Goal: Task Accomplishment & Management: Complete application form

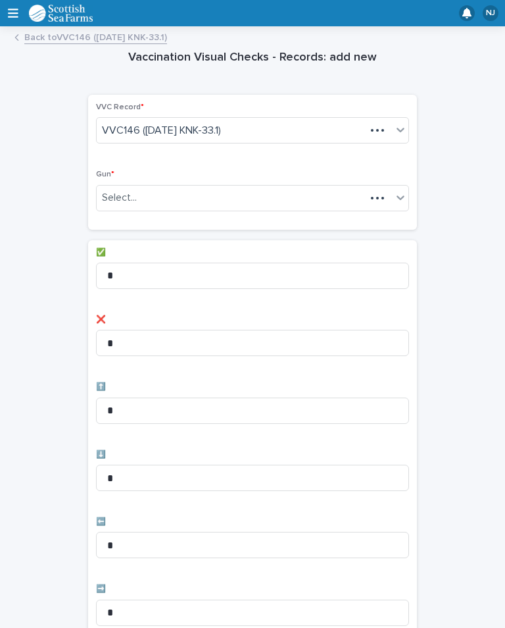
click at [466, 151] on div "Vaccination Visual Checks - Records: add new Loading... Saving… Loading... Savi…" at bounding box center [252, 530] width 479 height 992
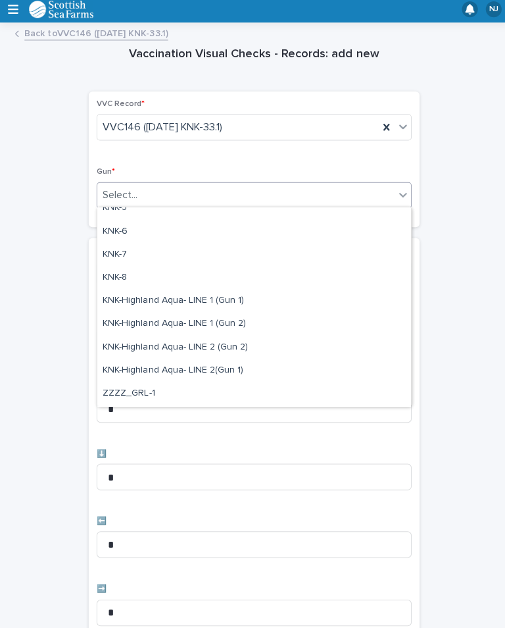
scroll to position [333, 0]
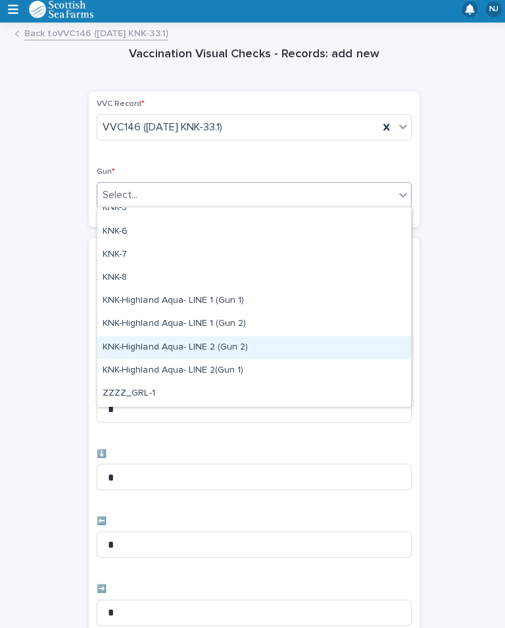
click at [226, 341] on div "KNK-Highland Aqua- LINE 2 (Gun 2)" at bounding box center [253, 348] width 312 height 23
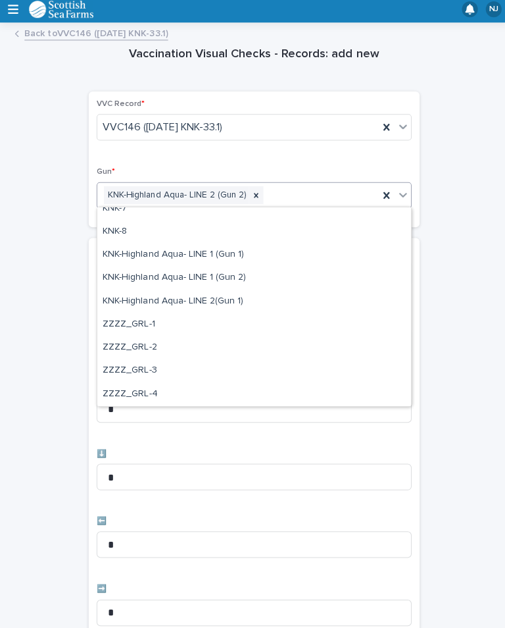
scroll to position [378, 0]
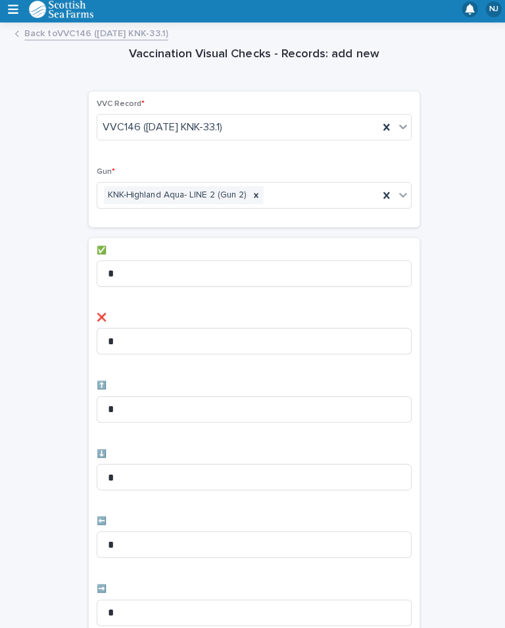
click at [222, 297] on div "✅ * ❌ * ⬆️ * ⬇️ * ⬅️ * ➡️ * ⬆️ ⬆️ * ⬇️ ⬇️ * ⬅️ ⬅️ * ➡️ ➡️ *" at bounding box center [252, 577] width 313 height 658
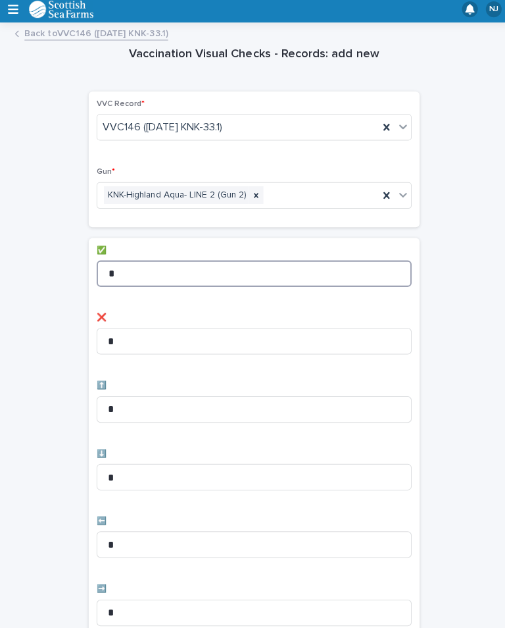
click at [201, 262] on input "*" at bounding box center [252, 275] width 313 height 26
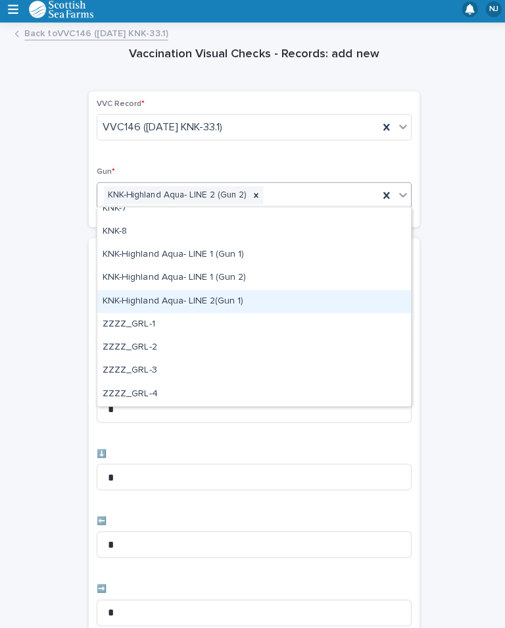
click at [210, 295] on div "KNK-Highland Aqua- LINE 2(Gun 1)" at bounding box center [253, 303] width 312 height 23
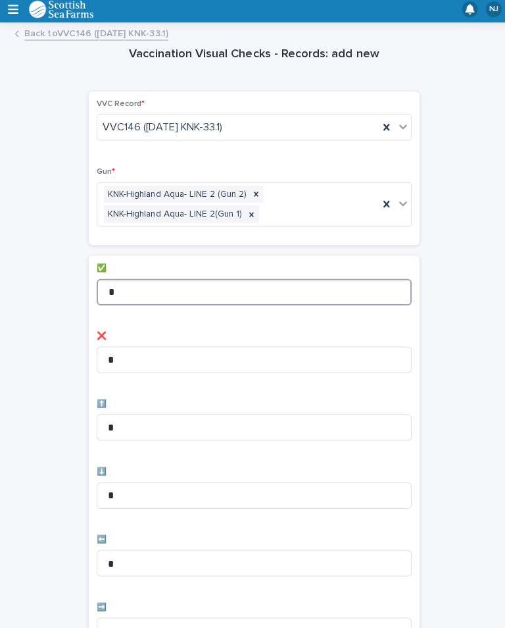
click at [180, 289] on input "*" at bounding box center [252, 294] width 313 height 26
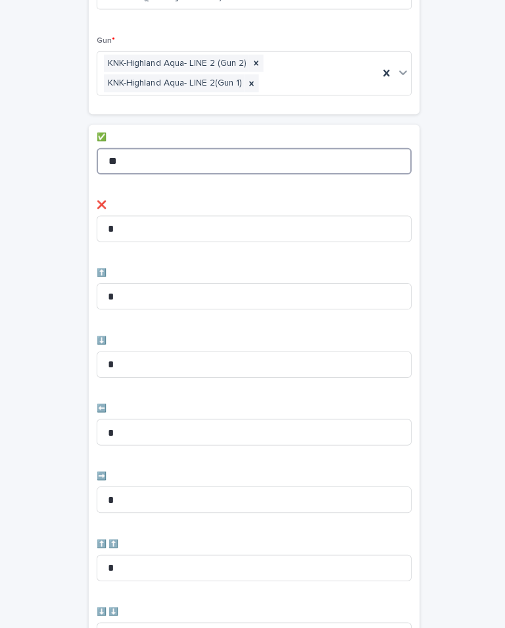
scroll to position [170, 0]
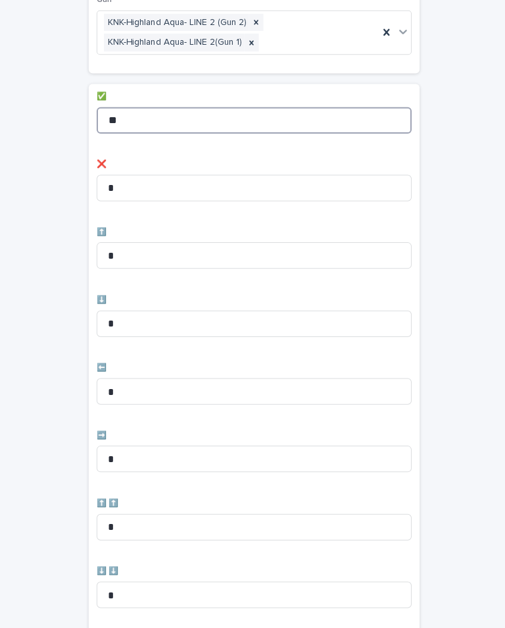
type input "**"
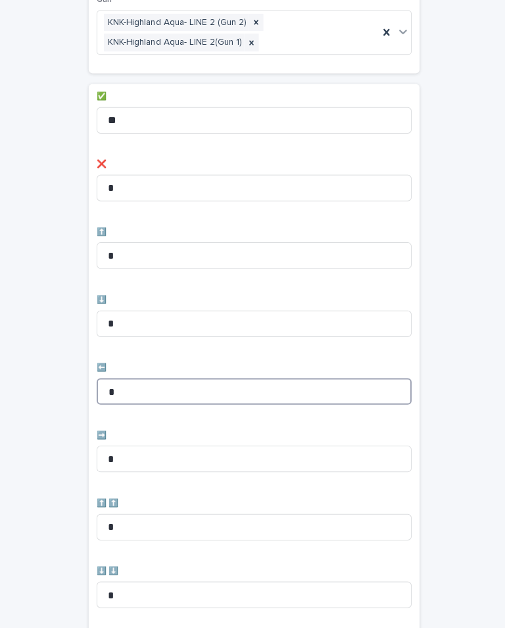
click at [159, 380] on input "*" at bounding box center [252, 393] width 313 height 26
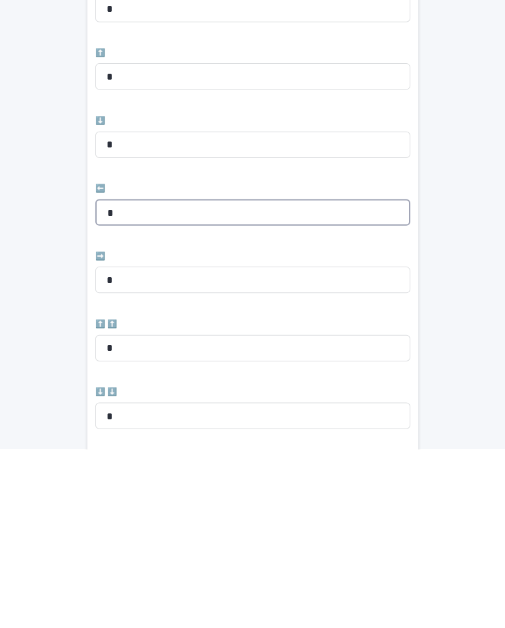
click at [161, 380] on input "*" at bounding box center [252, 393] width 313 height 26
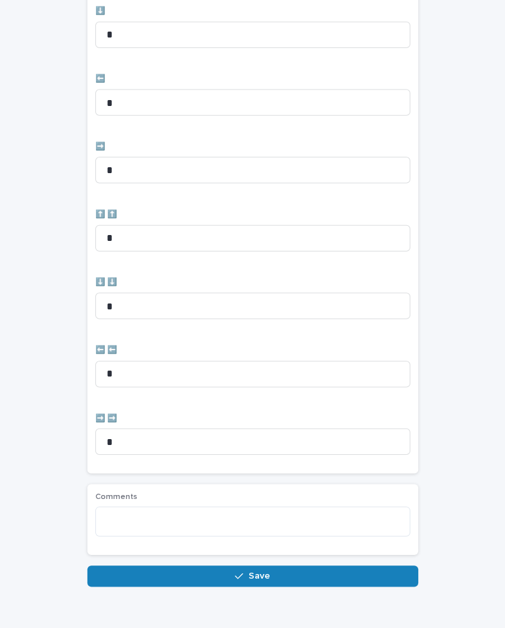
scroll to position [457, 0]
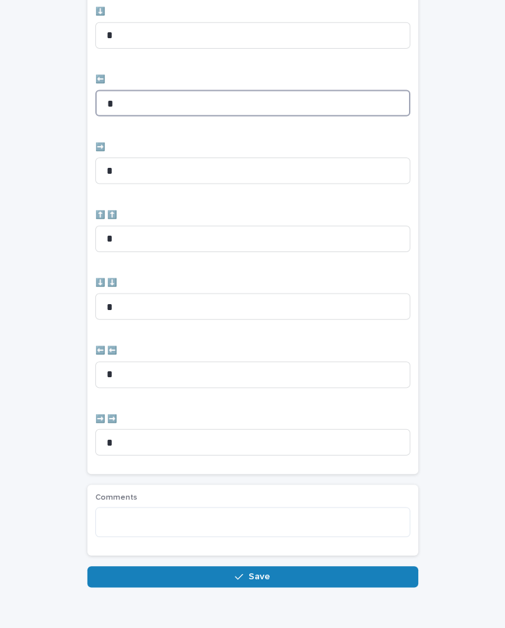
type input "*"
click at [283, 571] on button "Save" at bounding box center [252, 576] width 329 height 21
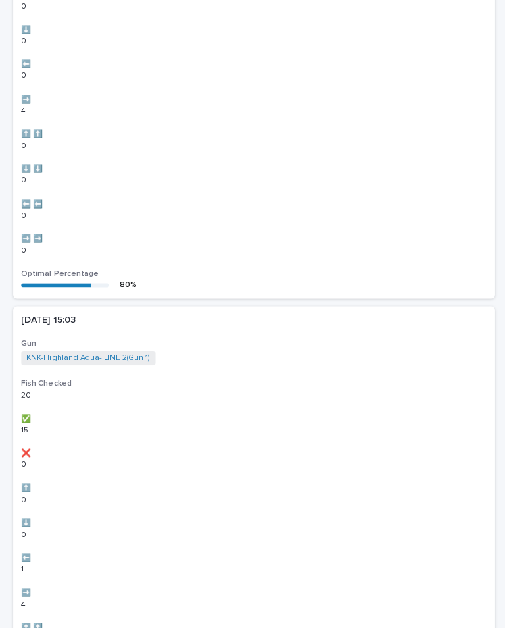
scroll to position [0, 0]
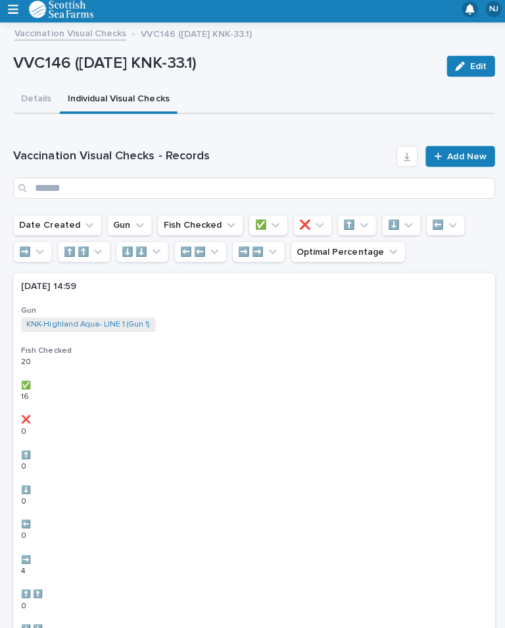
click at [462, 149] on link "Add New" at bounding box center [457, 159] width 69 height 21
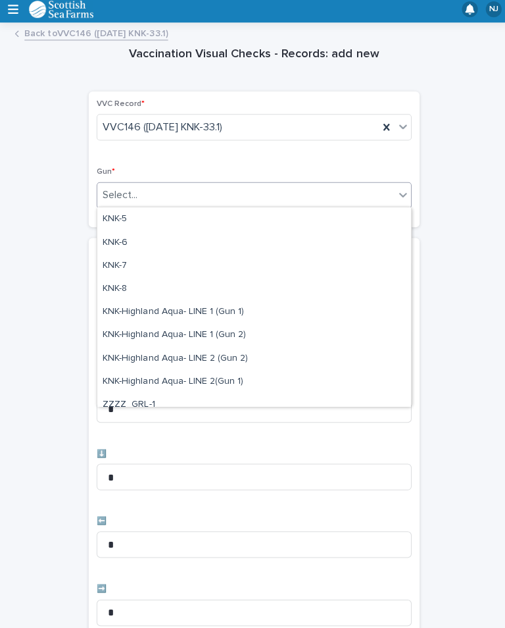
scroll to position [328, 0]
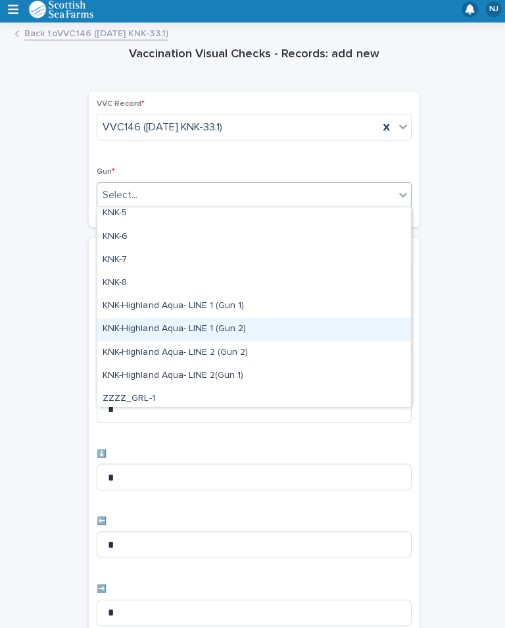
click at [215, 322] on div "KNK-Highland Aqua- LINE 1 (Gun 2)" at bounding box center [253, 331] width 312 height 23
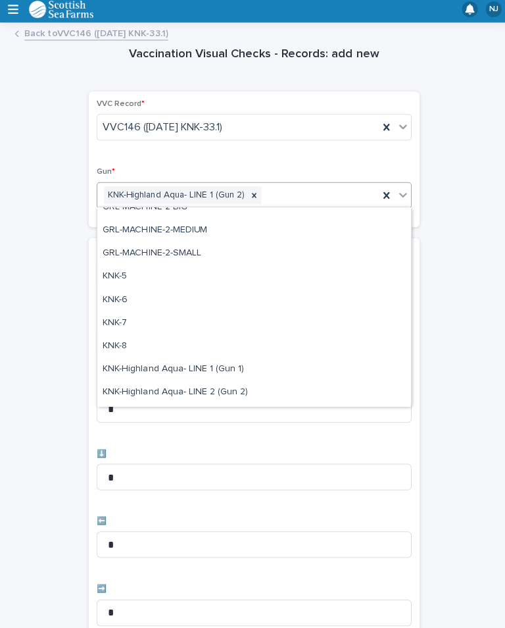
scroll to position [292, 0]
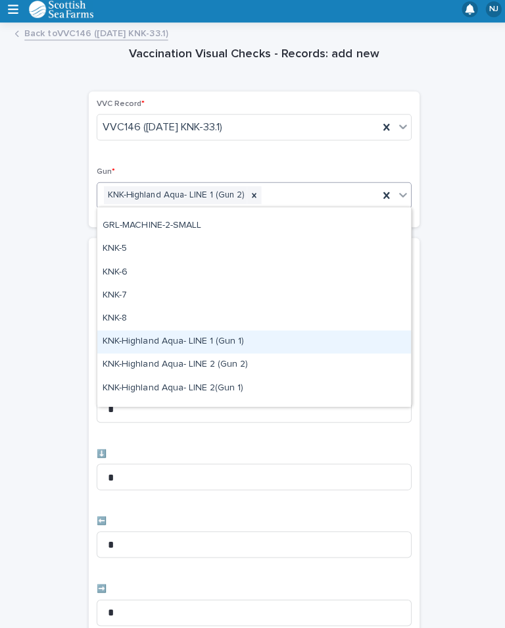
click at [185, 339] on div "KNK-Highland Aqua- LINE 1 (Gun 1)" at bounding box center [253, 343] width 312 height 23
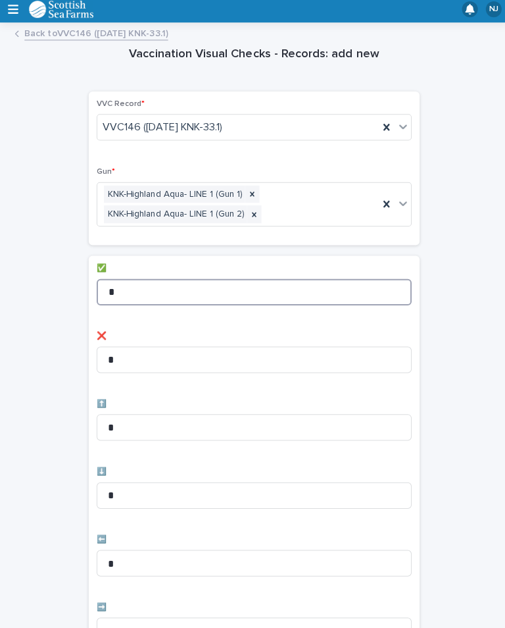
click at [183, 289] on input "*" at bounding box center [252, 294] width 313 height 26
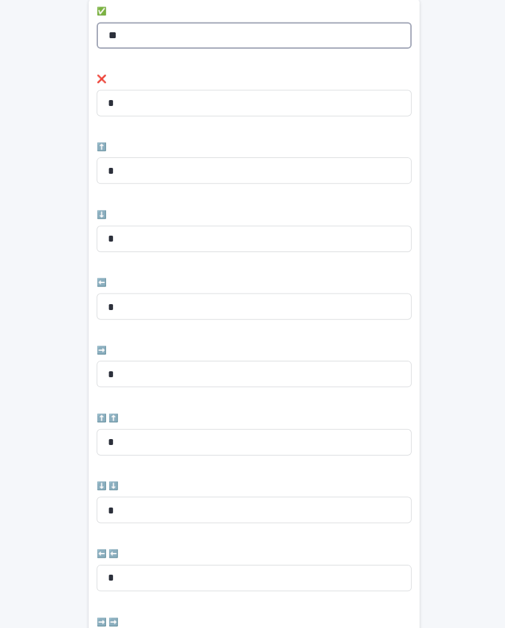
scroll to position [267, 0]
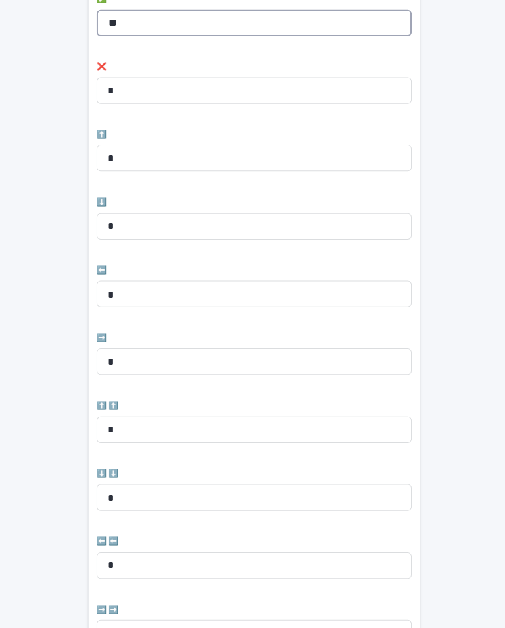
type input "**"
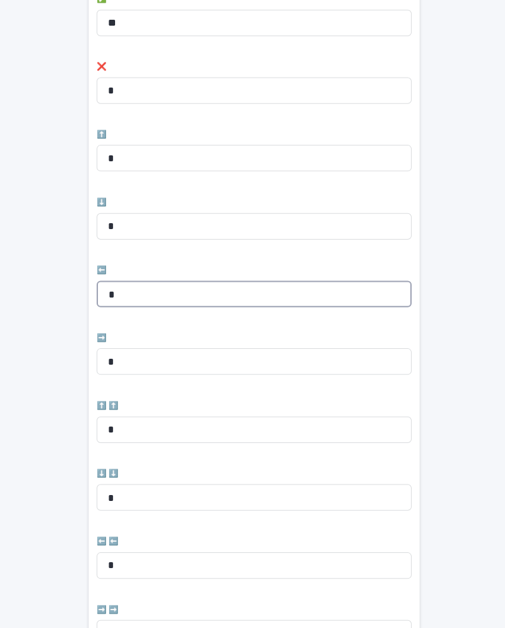
click at [167, 283] on input "*" at bounding box center [252, 296] width 313 height 26
click at [165, 283] on input "*" at bounding box center [252, 296] width 313 height 26
click at [167, 295] on input "*" at bounding box center [252, 296] width 313 height 26
type input "*"
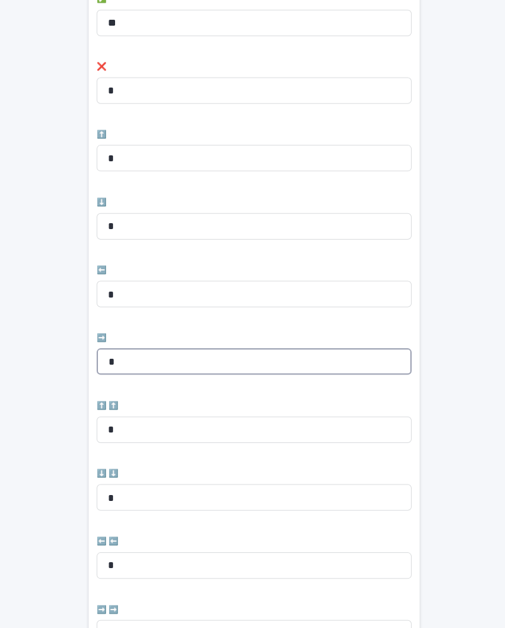
click at [157, 350] on input "*" at bounding box center [252, 363] width 313 height 26
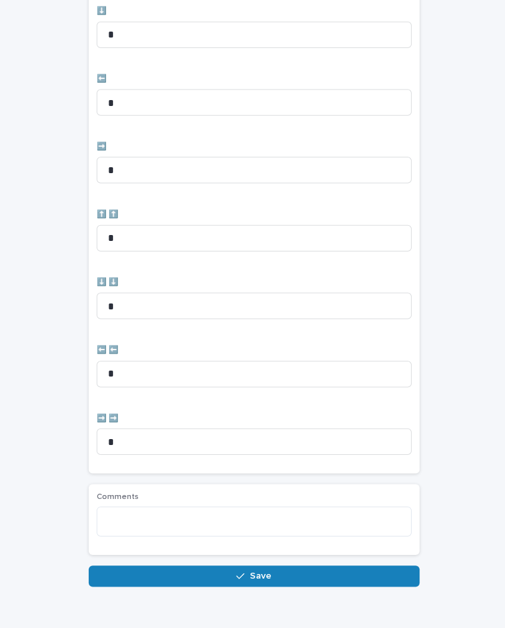
scroll to position [457, 0]
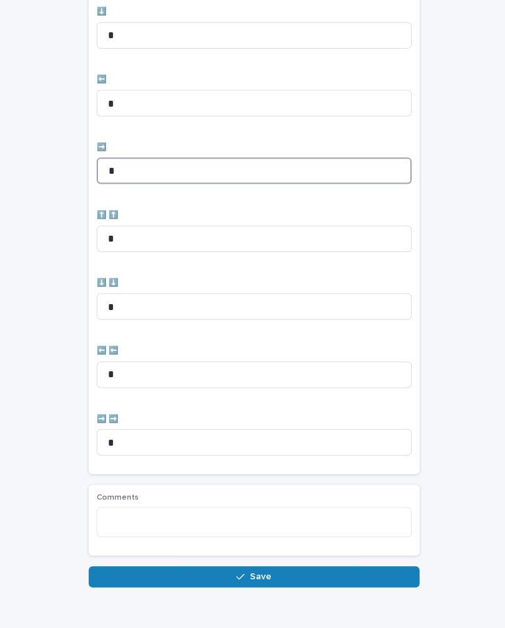
type input "*"
click at [261, 572] on span "Save" at bounding box center [260, 576] width 22 height 9
